Goal: Task Accomplishment & Management: Use online tool/utility

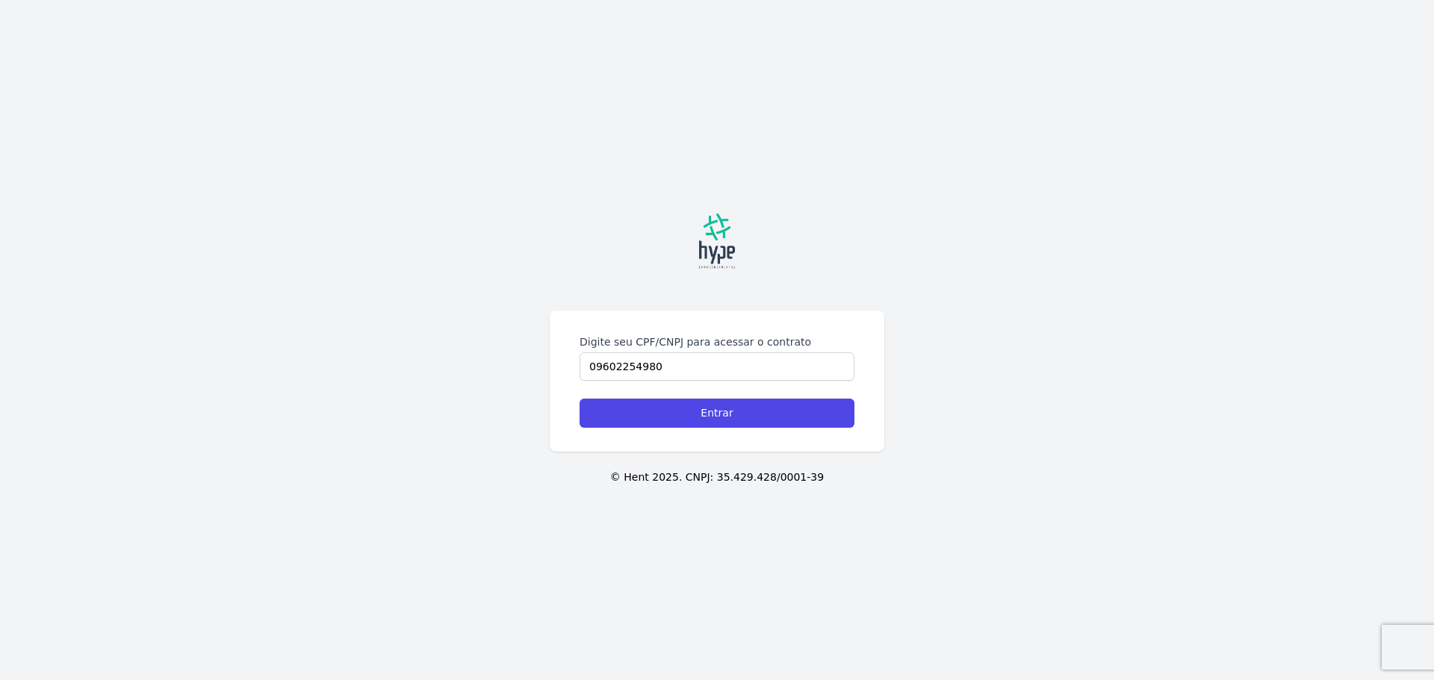
type input "09602254980"
click at [580, 399] on input "Entrar" at bounding box center [717, 413] width 275 height 29
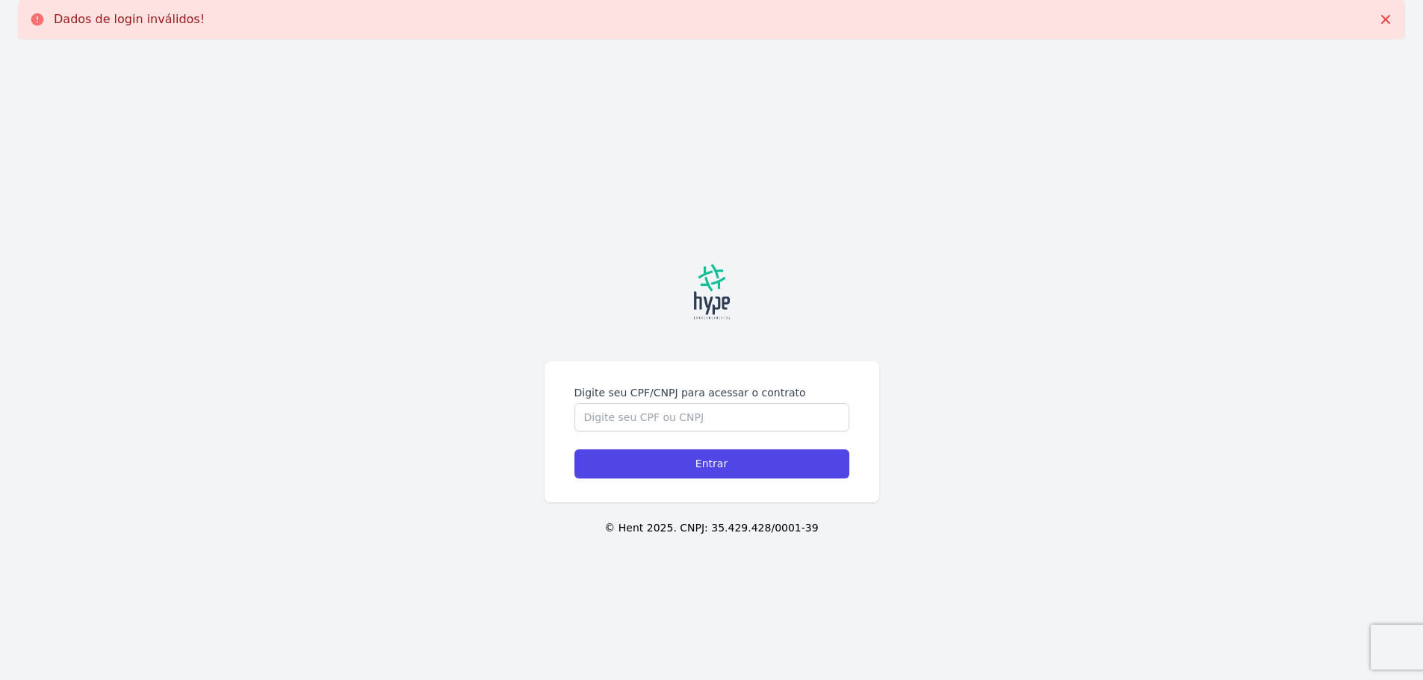
click at [739, 416] on input "Digite seu CPF/CNPJ para acessar o contrato" at bounding box center [711, 417] width 275 height 28
type input "09602254980"
click at [745, 469] on input "Entrar" at bounding box center [711, 464] width 275 height 29
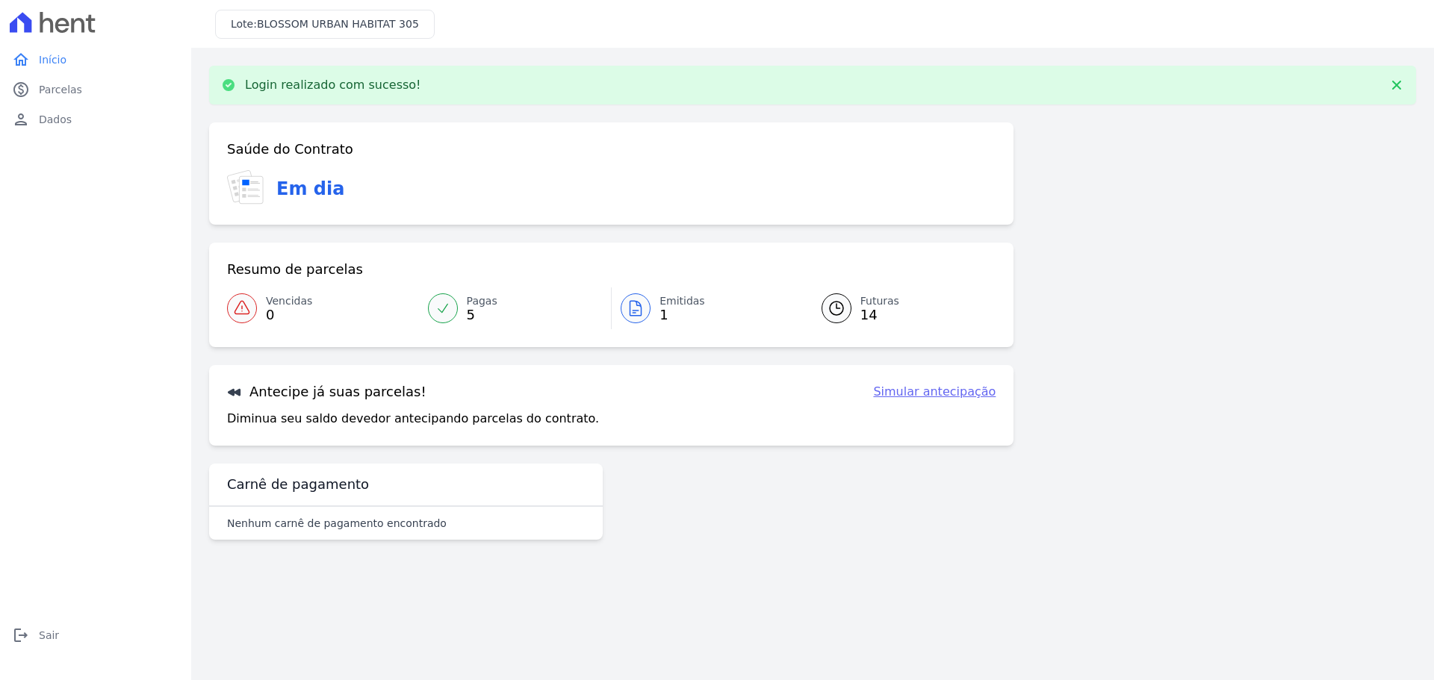
click at [939, 397] on link "Simular antecipação" at bounding box center [934, 392] width 122 height 18
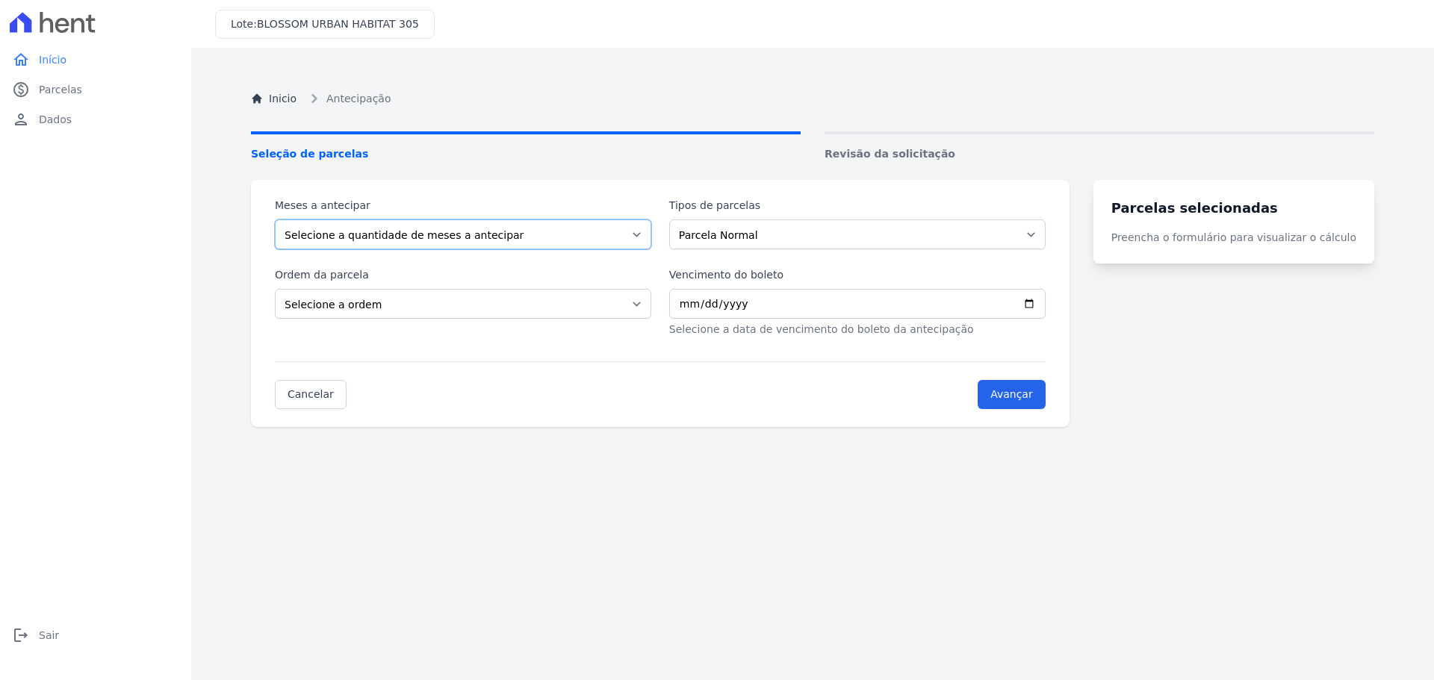
click at [641, 233] on select "Selecione a quantidade de meses a antecipar 1 2 3 4 5 6 7 8 9 10 11 12 13 14" at bounding box center [463, 235] width 376 height 30
select select "3"
click at [275, 220] on select "Selecione a quantidade de meses a antecipar 1 2 3 4 5 6 7 8 9 10 11 12 13 14" at bounding box center [463, 235] width 376 height 30
click at [419, 310] on select "Selecione a ordem Últimas parcelas Primeiras parcelas" at bounding box center [463, 304] width 376 height 30
select select "ending"
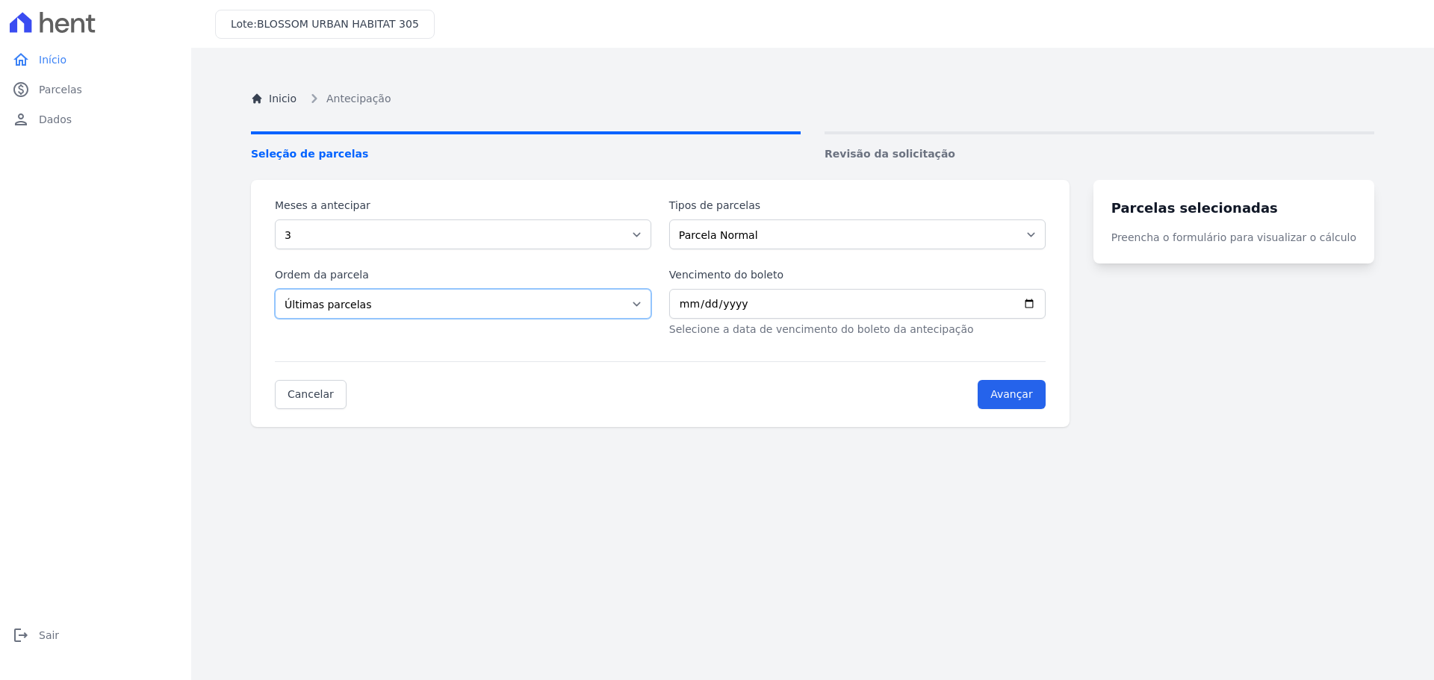
click at [275, 289] on select "Selecione a ordem Últimas parcelas Primeiras parcelas" at bounding box center [463, 304] width 376 height 30
click at [696, 301] on input "Vencimento do boleto" at bounding box center [857, 304] width 376 height 30
type input "[DATE]"
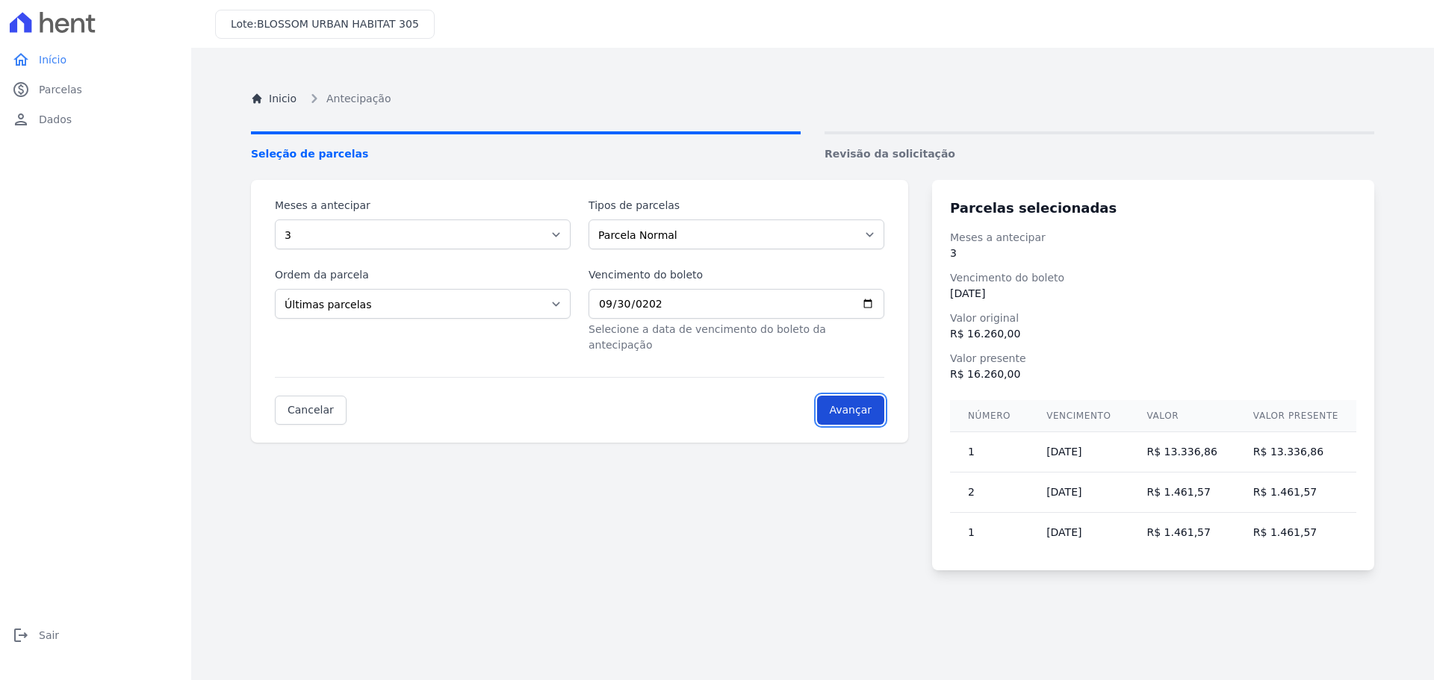
click at [878, 400] on input "Avançar" at bounding box center [851, 410] width 68 height 29
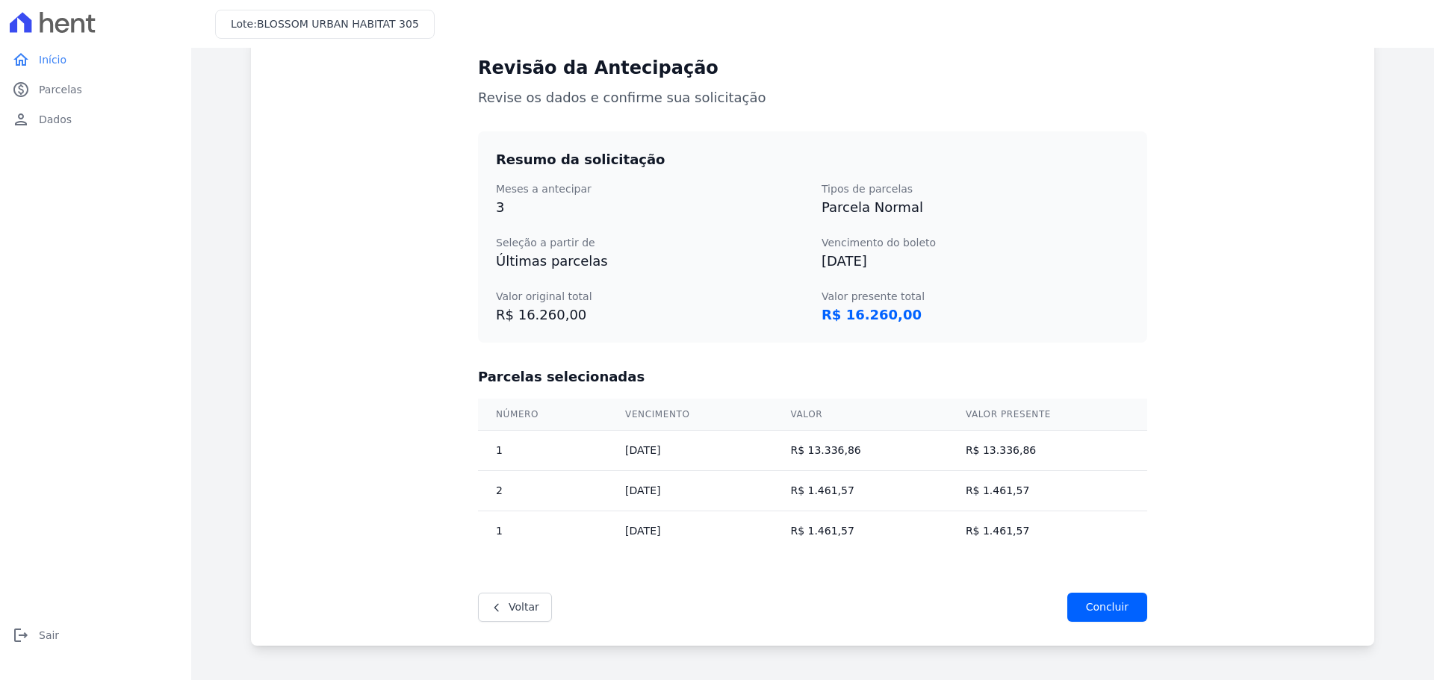
scroll to position [157, 0]
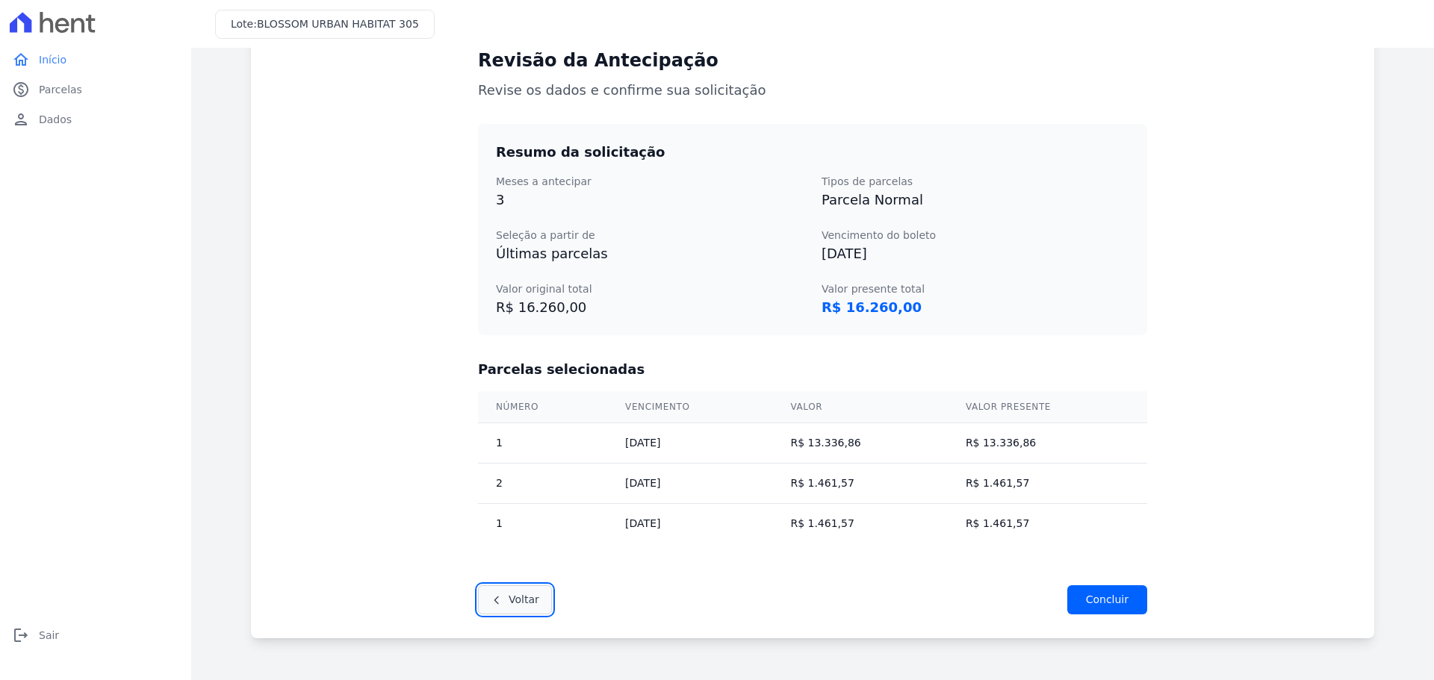
click at [506, 599] on link "Voltar" at bounding box center [515, 599] width 74 height 29
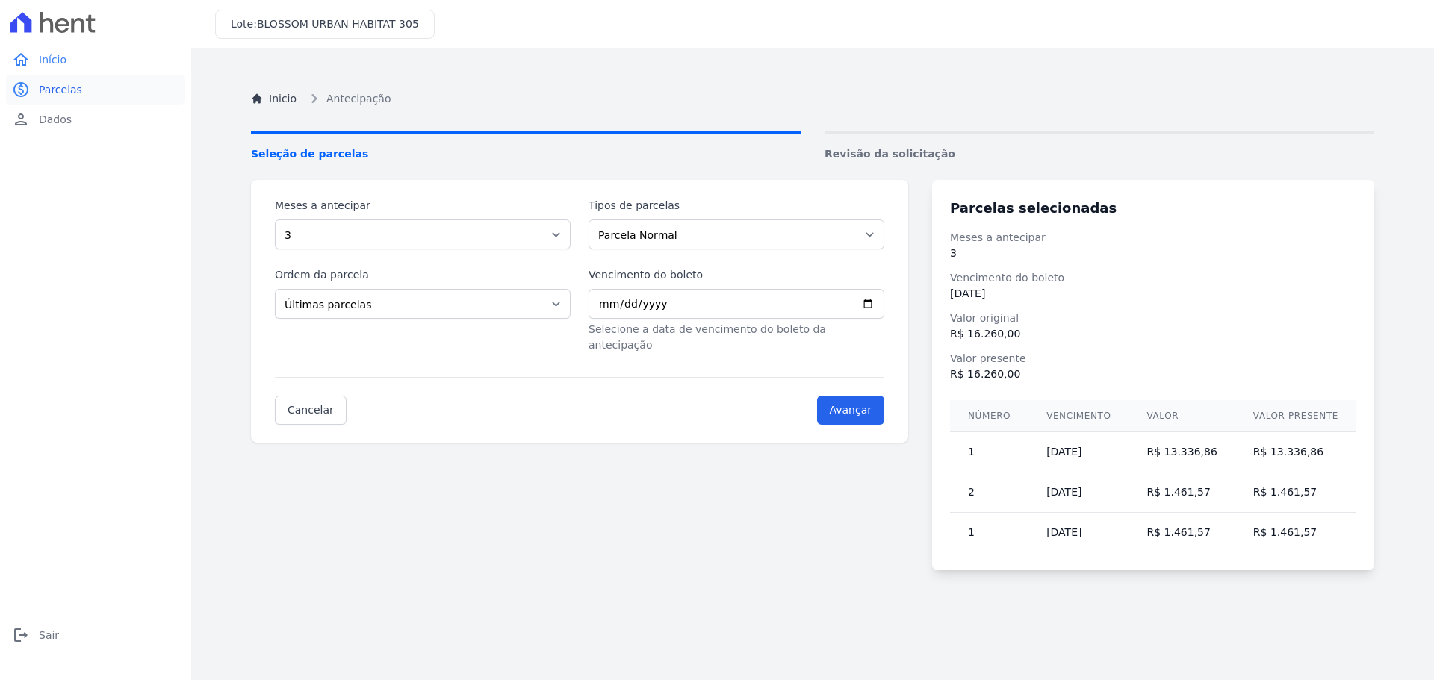
click at [75, 86] on span "Parcelas" at bounding box center [60, 89] width 43 height 15
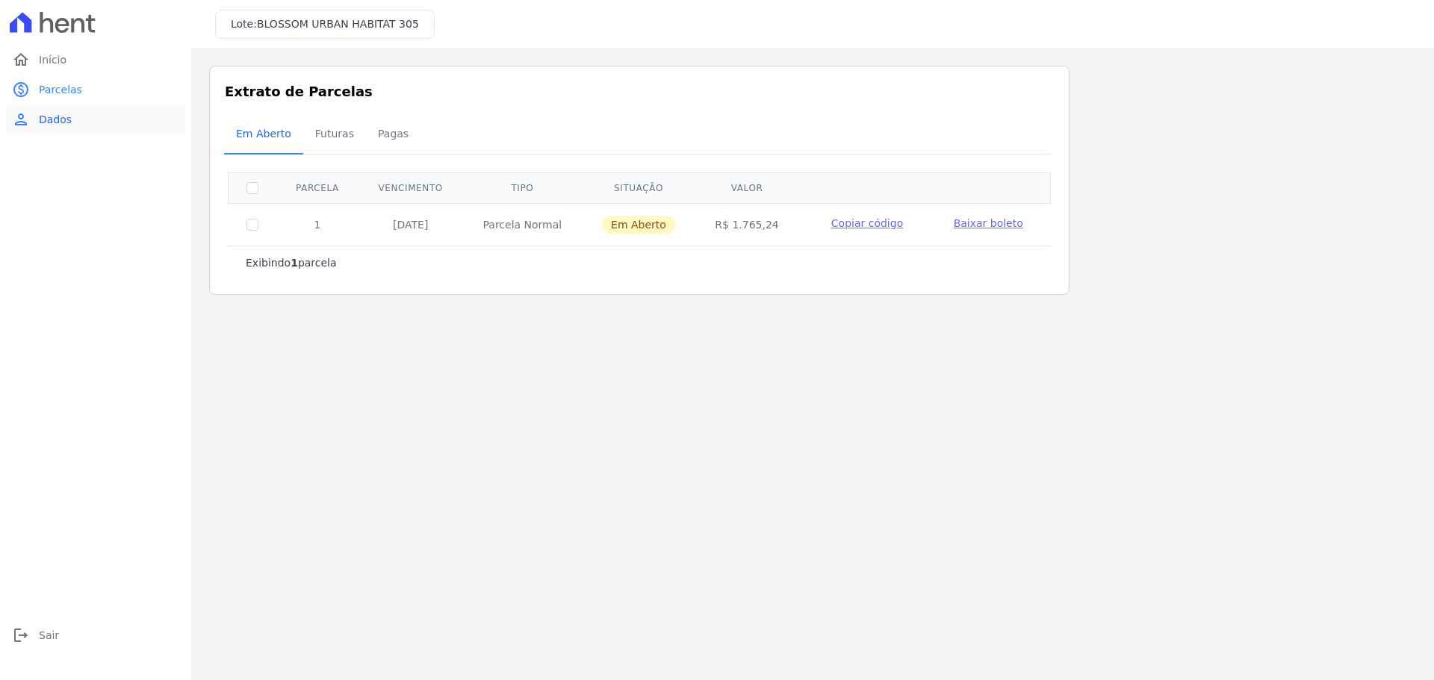
click at [57, 126] on span "Dados" at bounding box center [55, 119] width 33 height 15
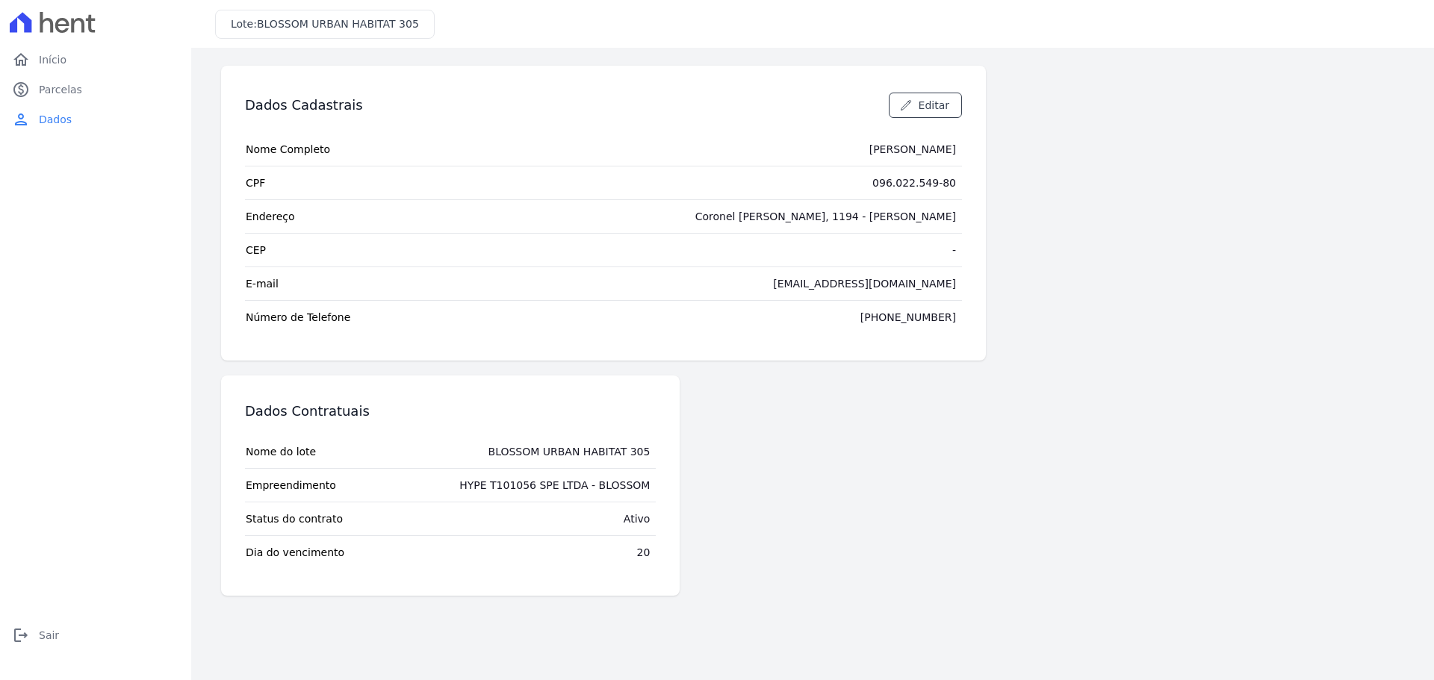
drag, startPoint x: 621, startPoint y: 523, endPoint x: 656, endPoint y: 523, distance: 35.1
click at [656, 523] on td "Ativo" at bounding box center [637, 519] width 39 height 33
drag, startPoint x: 619, startPoint y: 554, endPoint x: 674, endPoint y: 556, distance: 54.6
click at [674, 556] on div "Dados Contratuais Nome do lote BLOSSOM URBAN HABITAT 305 Empreendimento HYPE T1…" at bounding box center [450, 486] width 459 height 220
click at [52, 84] on span "Parcelas" at bounding box center [60, 89] width 43 height 15
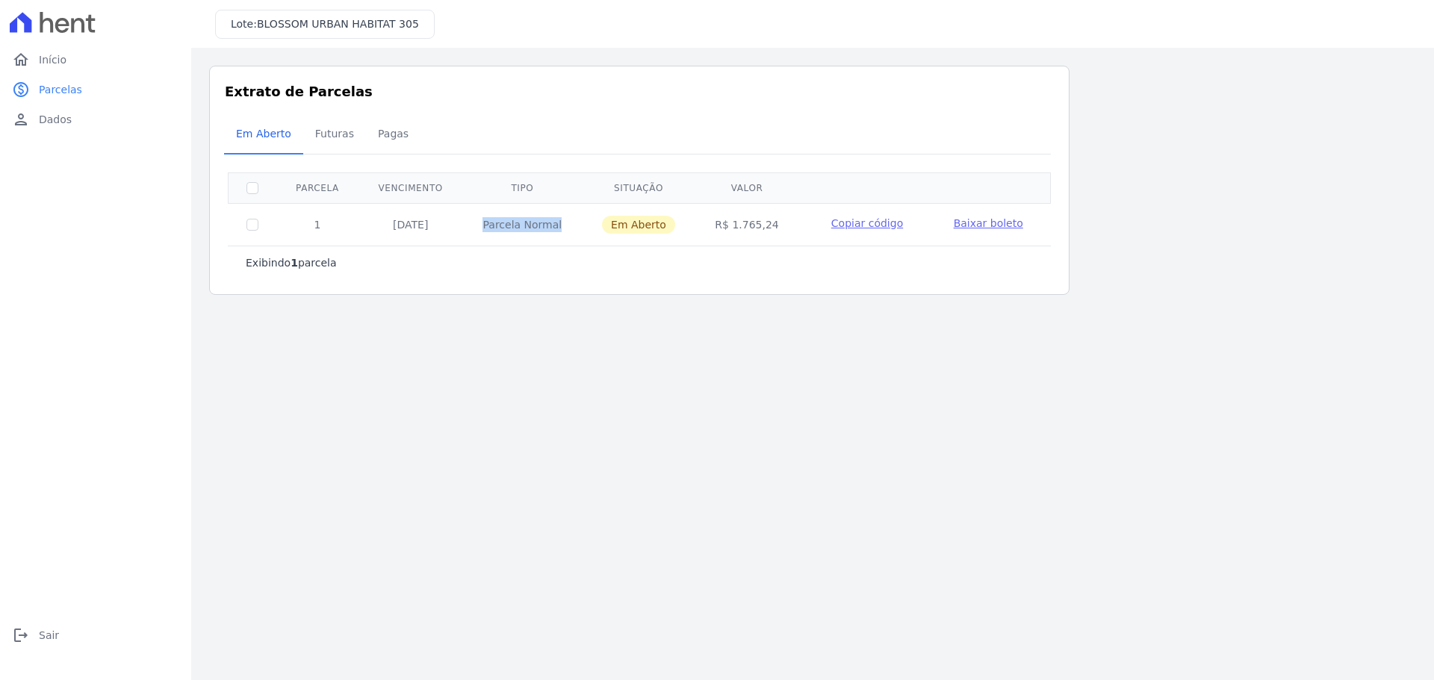
drag, startPoint x: 389, startPoint y: 213, endPoint x: 596, endPoint y: 233, distance: 207.8
click at [596, 233] on tr "1 [DATE] [GEOGRAPHIC_DATA] Em [GEOGRAPHIC_DATA] R$ 1.765,24 Copiar código [GEOG…" at bounding box center [640, 224] width 822 height 43
click at [347, 136] on span "Futuras" at bounding box center [334, 134] width 57 height 30
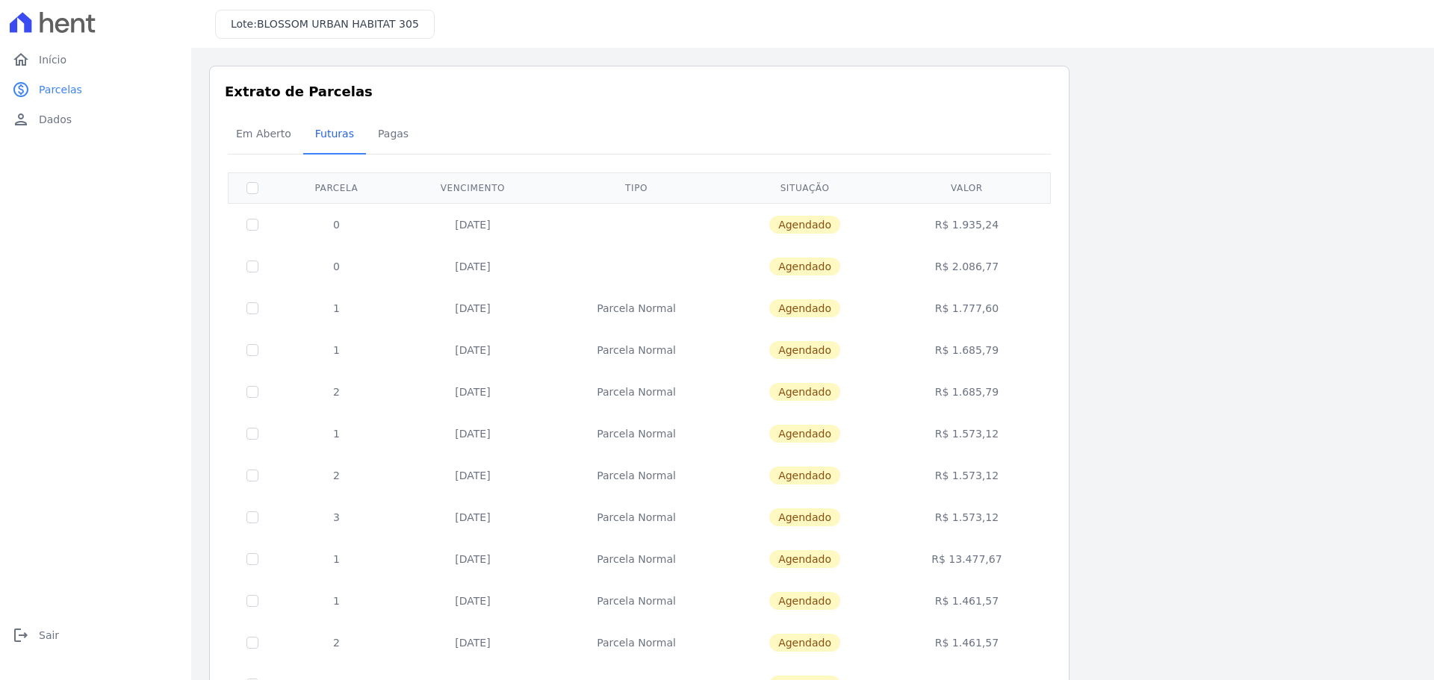
click at [280, 23] on span "BLOSSOM URBAN HABITAT 305" at bounding box center [338, 24] width 162 height 12
